Goal: Transaction & Acquisition: Purchase product/service

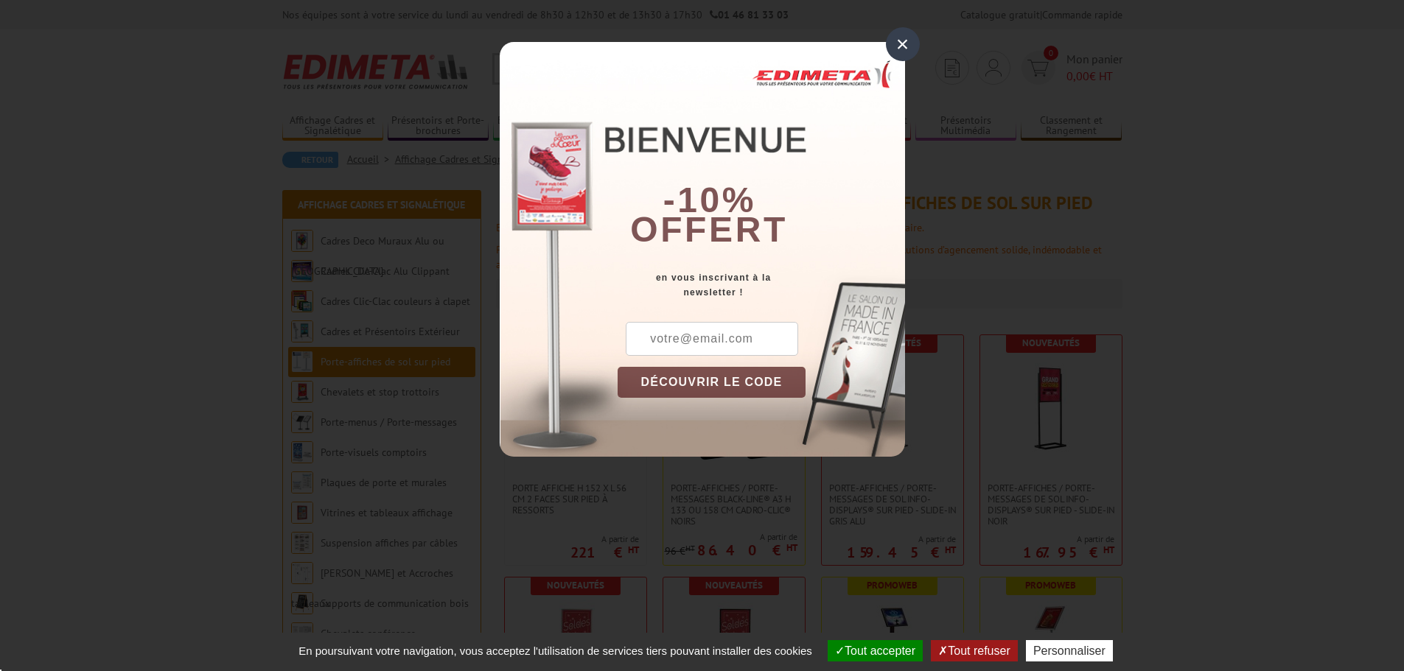
click at [902, 43] on div "×" at bounding box center [903, 44] width 34 height 34
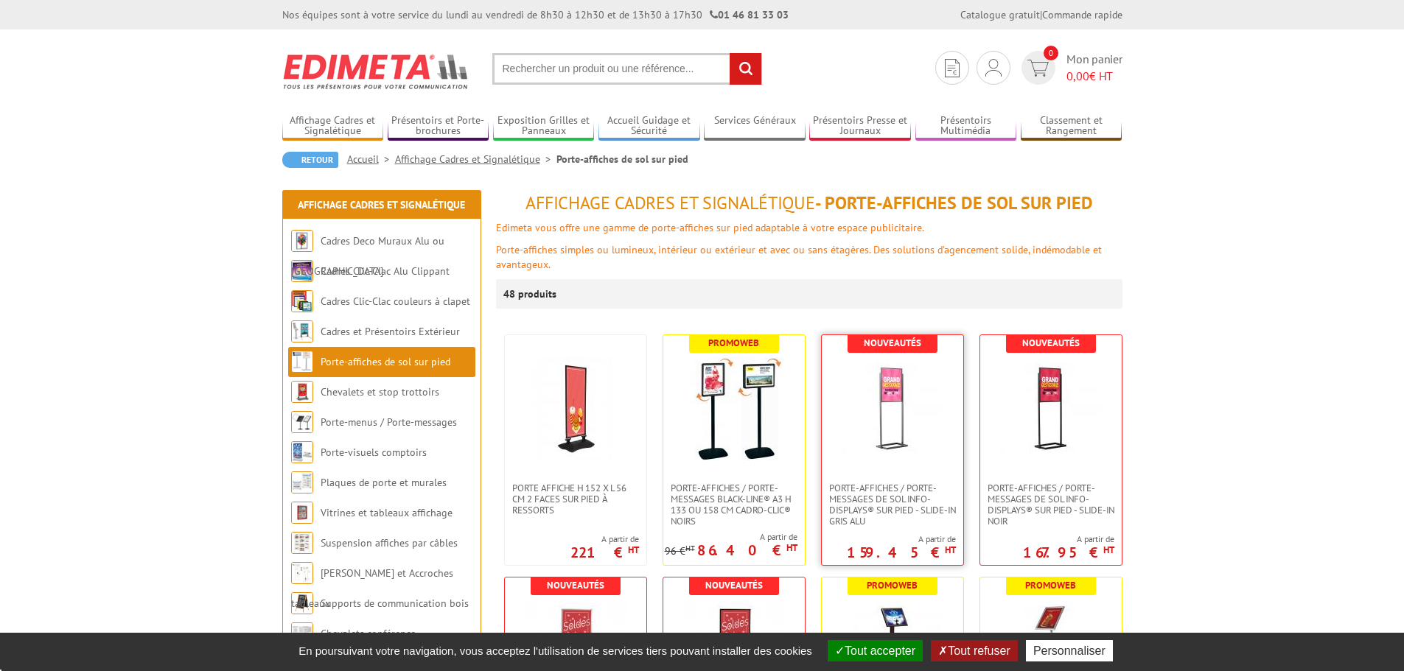
click at [910, 422] on img at bounding box center [892, 408] width 103 height 103
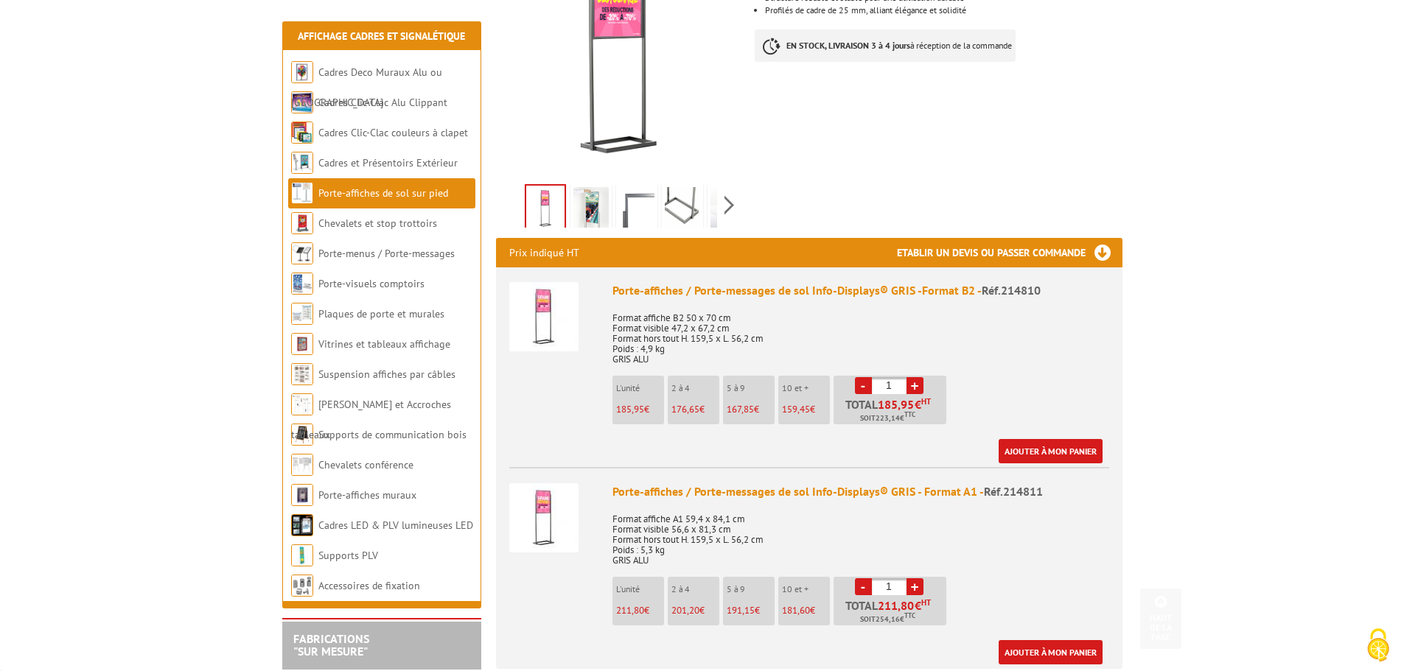
scroll to position [368, 0]
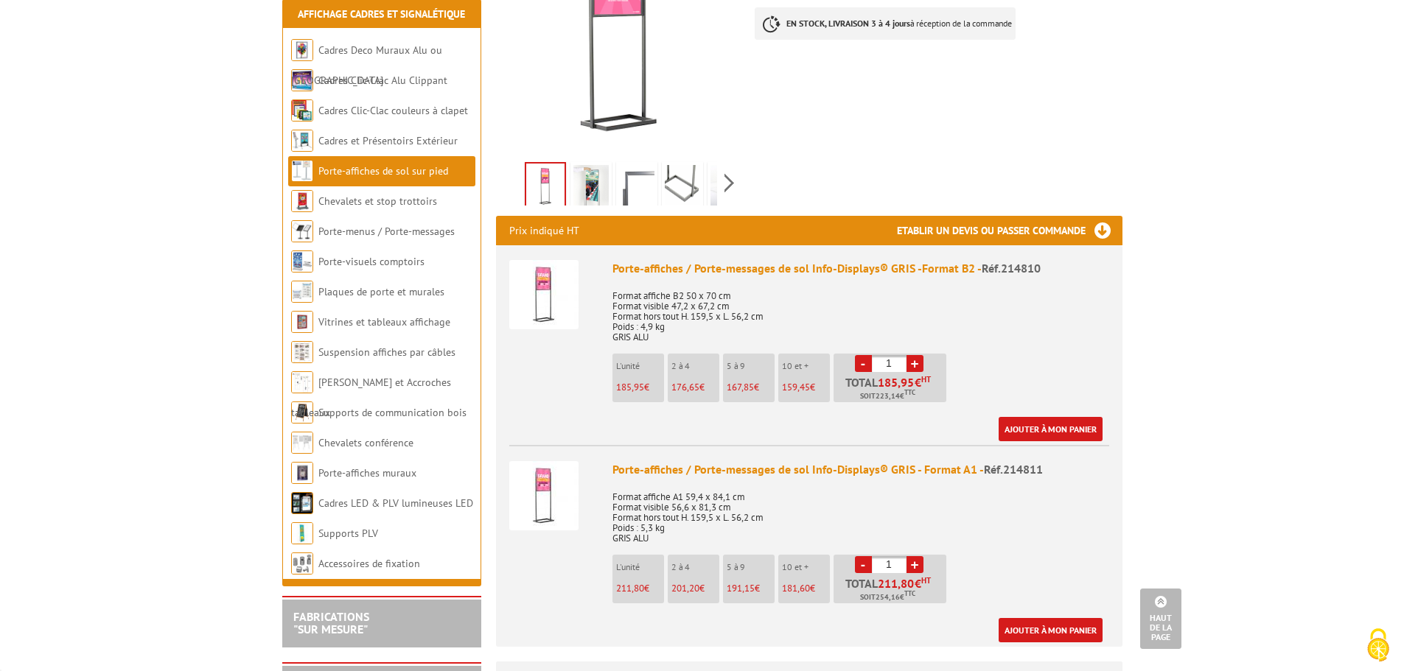
click at [695, 573] on li "2 à 4 201,20 €" at bounding box center [694, 579] width 52 height 49
click at [915, 564] on link "+" at bounding box center [914, 564] width 17 height 17
click at [861, 563] on link "-" at bounding box center [863, 564] width 17 height 17
type input "1"
